Goal: Task Accomplishment & Management: Manage account settings

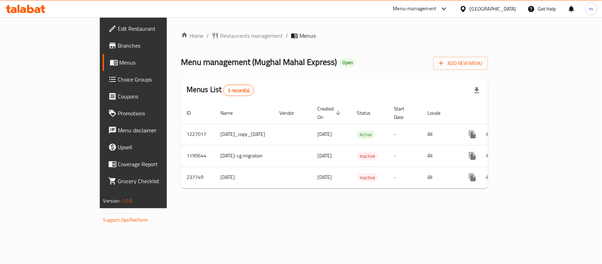
click at [118, 75] on span "Choice Groups" at bounding box center [156, 79] width 76 height 8
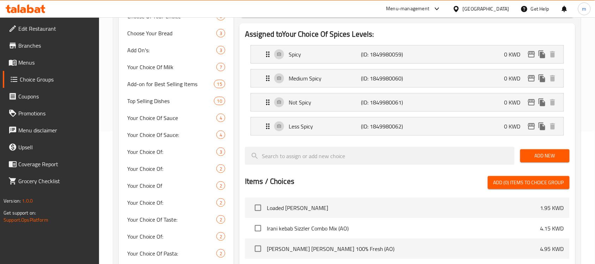
scroll to position [44, 0]
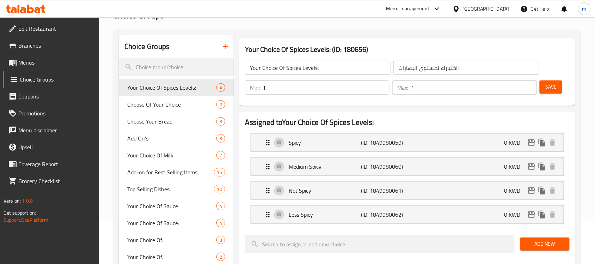
click at [507, 2] on div "[GEOGRAPHIC_DATA]" at bounding box center [481, 8] width 68 height 17
click at [460, 9] on icon at bounding box center [456, 8] width 7 height 7
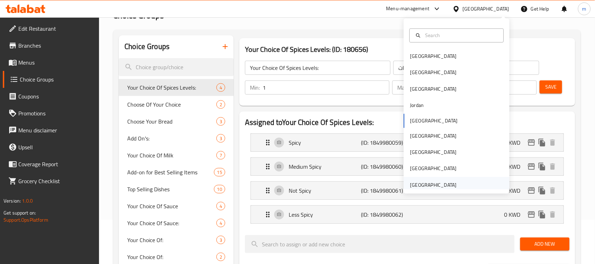
click at [433, 182] on div "[GEOGRAPHIC_DATA]" at bounding box center [433, 185] width 47 height 8
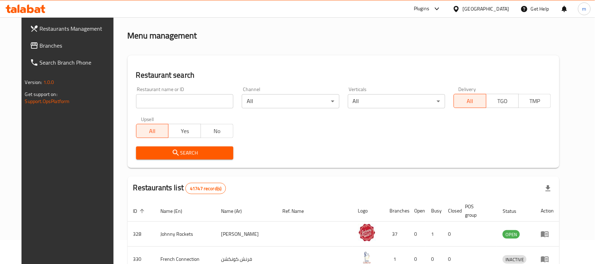
scroll to position [44, 0]
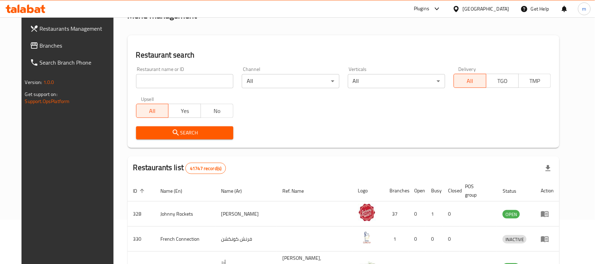
click at [55, 49] on span "Branches" at bounding box center [77, 45] width 75 height 8
